Goal: Navigation & Orientation: Find specific page/section

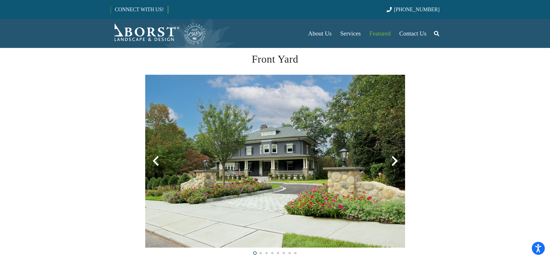
scroll to position [144, 0]
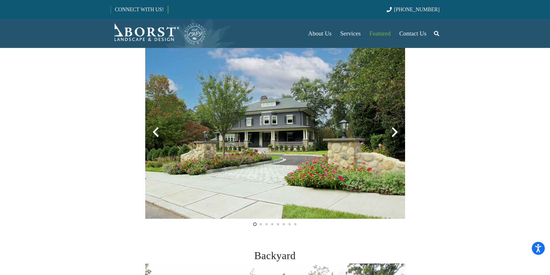
click at [398, 131] on div at bounding box center [394, 132] width 21 height 21
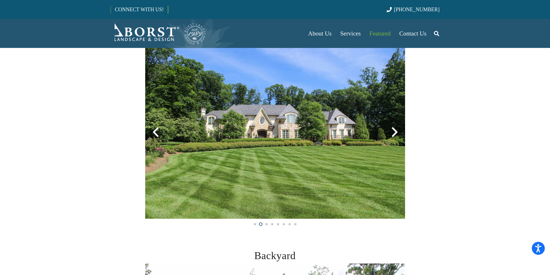
click at [398, 131] on div at bounding box center [394, 132] width 21 height 21
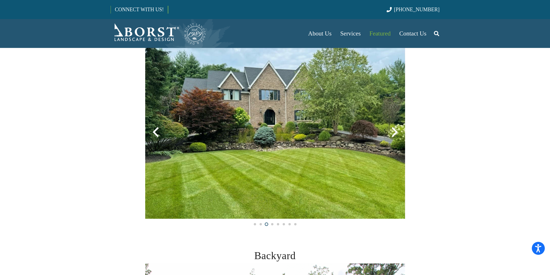
click at [398, 131] on div at bounding box center [394, 132] width 21 height 21
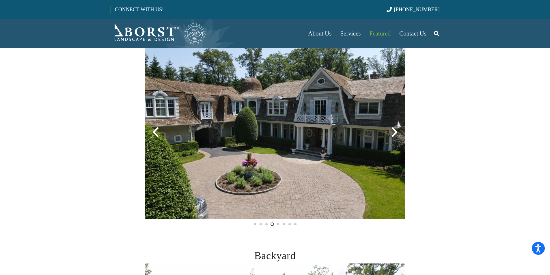
click at [398, 131] on div at bounding box center [394, 132] width 21 height 21
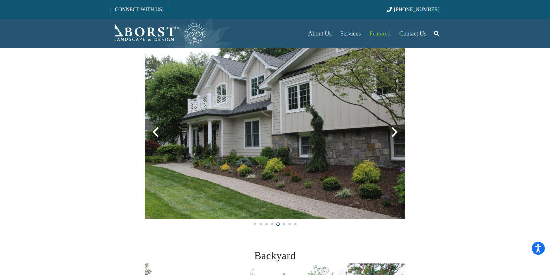
click at [398, 131] on div at bounding box center [394, 132] width 21 height 21
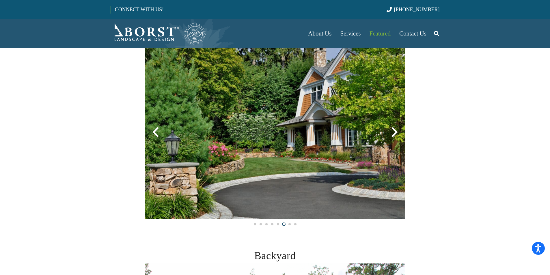
click at [398, 131] on div at bounding box center [394, 132] width 21 height 21
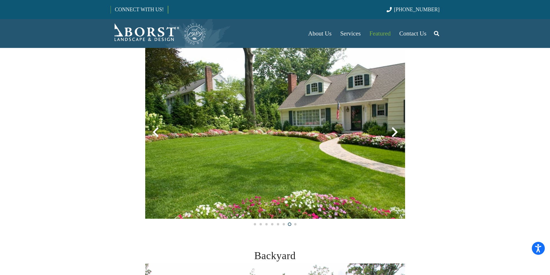
click at [398, 131] on div at bounding box center [394, 132] width 21 height 21
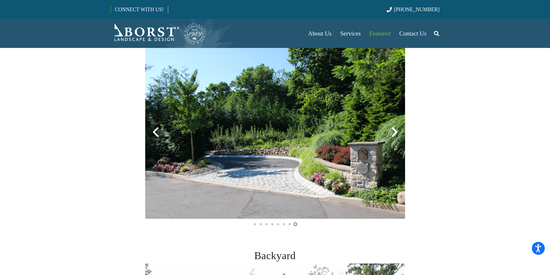
click at [398, 131] on div at bounding box center [394, 132] width 21 height 21
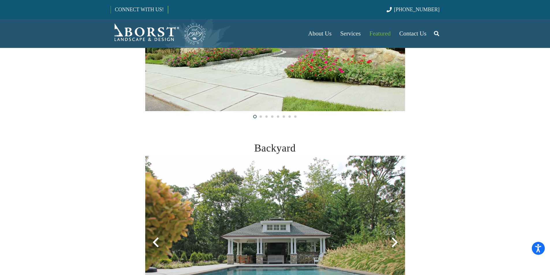
scroll to position [274, 0]
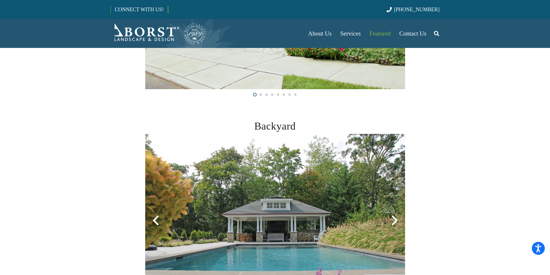
click at [393, 148] on img at bounding box center [275, 220] width 260 height 173
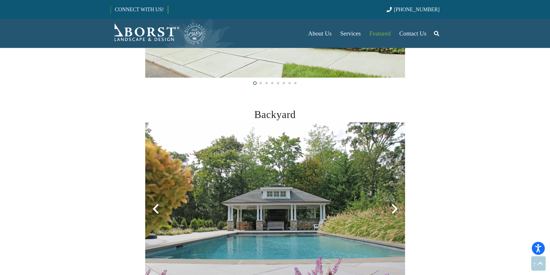
click at [393, 198] on div at bounding box center [394, 208] width 21 height 21
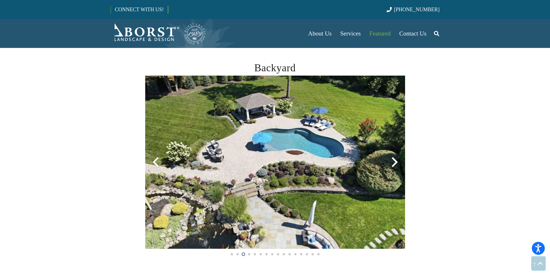
scroll to position [346, 0]
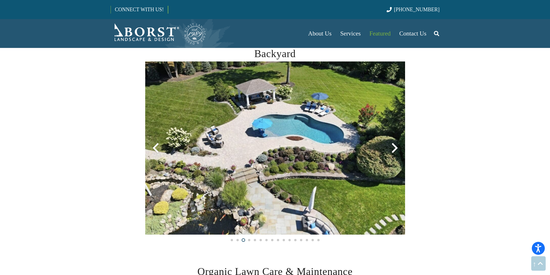
click at [393, 149] on div at bounding box center [394, 148] width 21 height 21
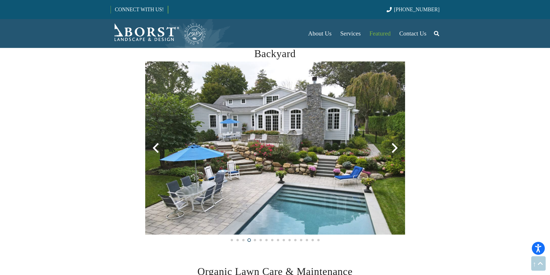
click at [393, 149] on div at bounding box center [394, 148] width 21 height 21
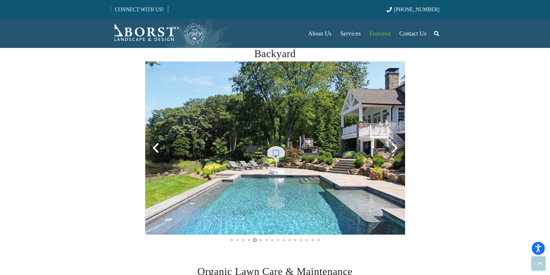
click at [393, 149] on div at bounding box center [394, 148] width 21 height 21
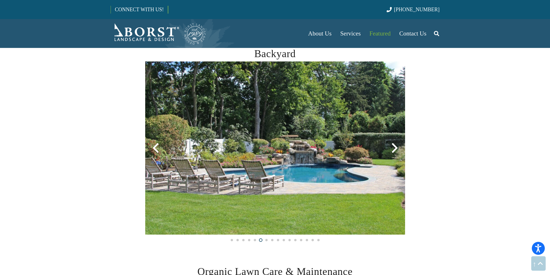
click at [393, 149] on div at bounding box center [394, 148] width 21 height 21
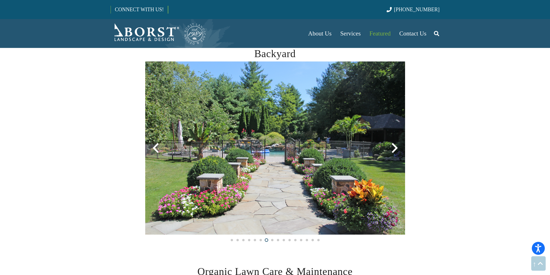
click at [393, 149] on div at bounding box center [394, 148] width 21 height 21
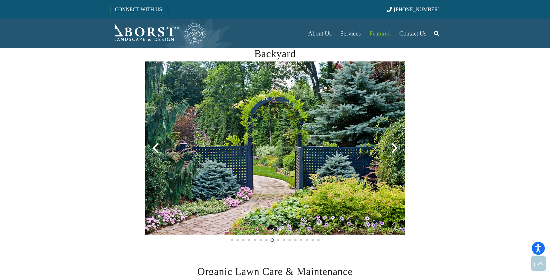
click at [393, 149] on div at bounding box center [394, 148] width 21 height 21
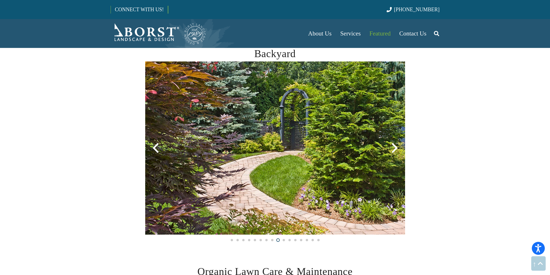
click at [393, 149] on div at bounding box center [394, 148] width 21 height 21
